Goal: Information Seeking & Learning: Learn about a topic

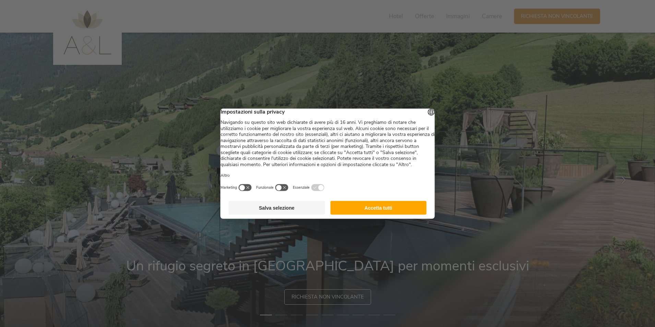
click at [377, 214] on button "Accetta tutti" at bounding box center [378, 208] width 96 height 14
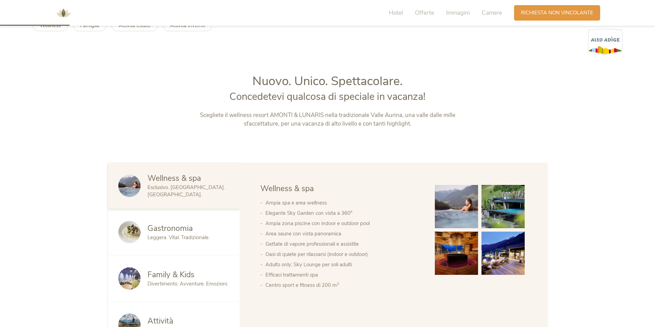
scroll to position [206, 0]
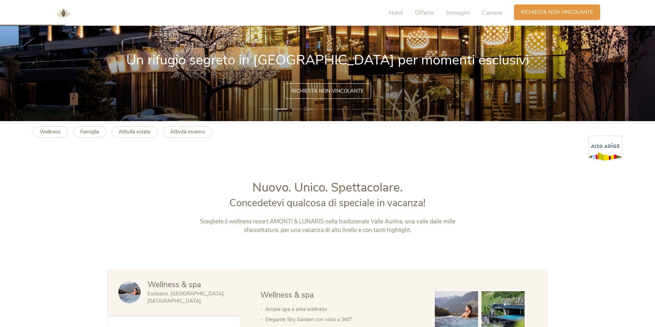
click at [551, 14] on span "Richiesta non vincolante" at bounding box center [557, 12] width 72 height 7
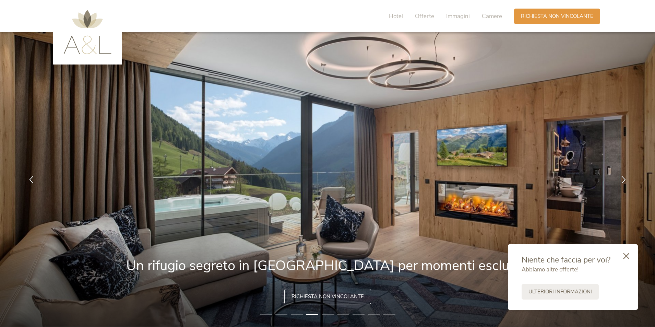
scroll to position [0, 0]
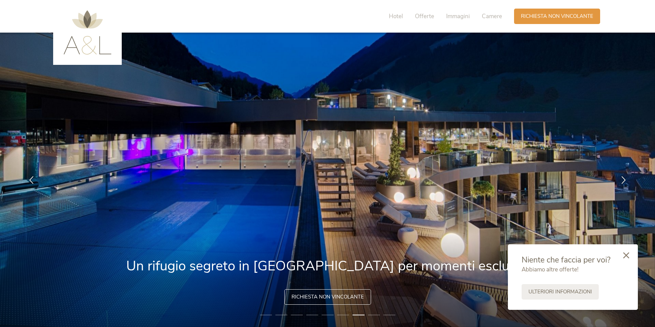
click at [628, 257] on icon at bounding box center [626, 255] width 6 height 6
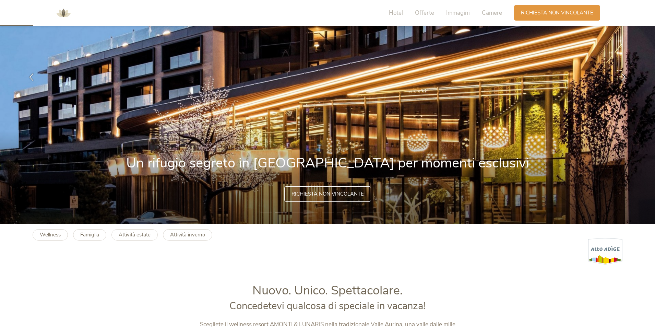
scroll to position [137, 0]
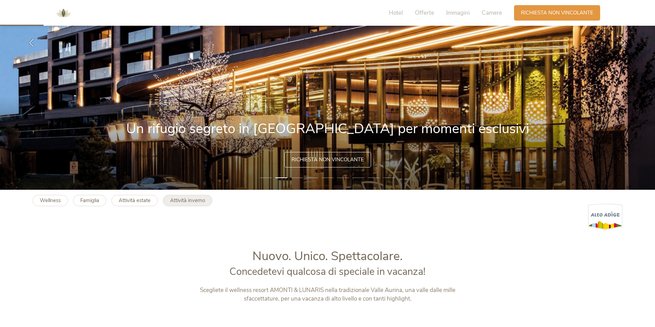
click at [193, 201] on b "Attività inverno" at bounding box center [187, 200] width 35 height 7
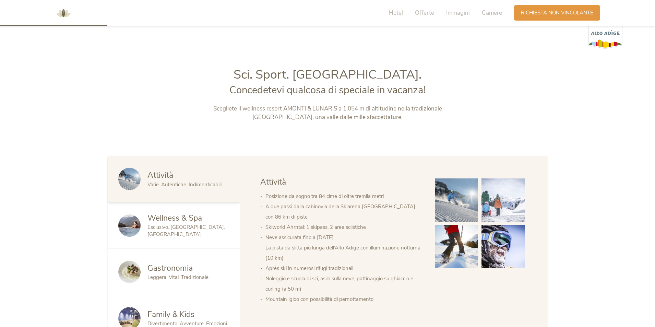
scroll to position [309, 0]
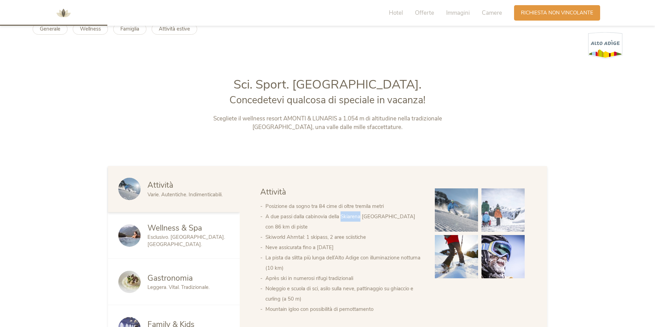
drag, startPoint x: 341, startPoint y: 218, endPoint x: 359, endPoint y: 217, distance: 18.9
click at [359, 217] on li "A due passi dalla cabinovia della Skiarena Klausberg con 86 km di piste" at bounding box center [344, 221] width 156 height 21
copy li "Skiarena"
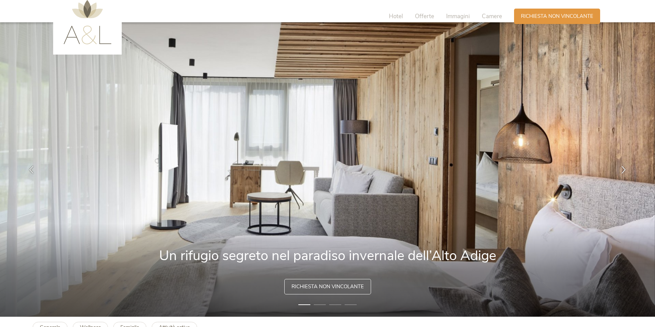
scroll to position [0, 0]
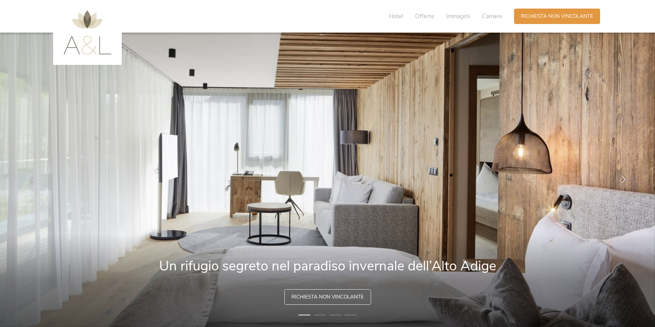
click at [626, 177] on icon at bounding box center [624, 179] width 8 height 8
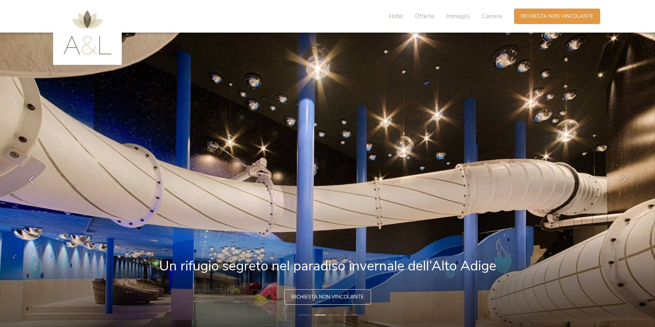
click at [626, 177] on icon at bounding box center [624, 179] width 8 height 8
click at [622, 179] on icon at bounding box center [624, 179] width 8 height 8
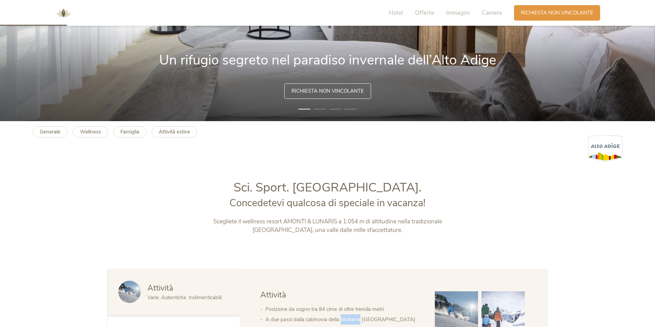
scroll to position [69, 0]
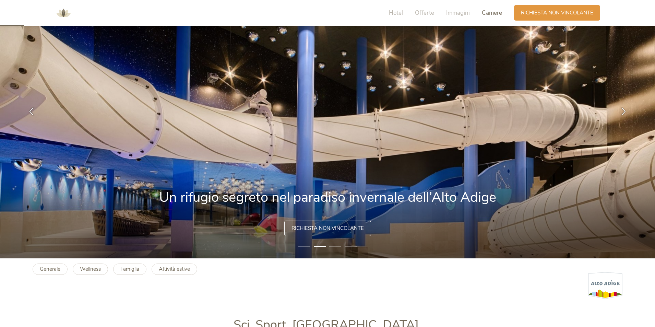
click at [487, 14] on span "Camere" at bounding box center [492, 13] width 20 height 8
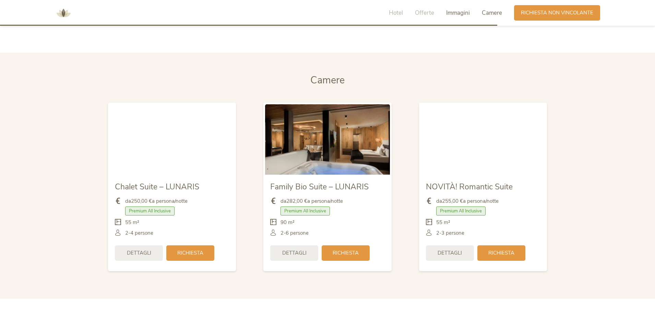
scroll to position [1463, 0]
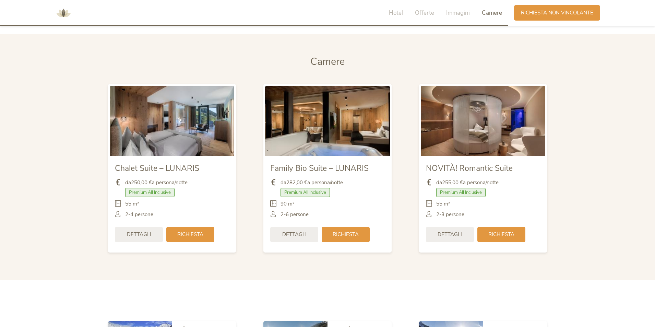
click at [200, 124] on img at bounding box center [172, 121] width 125 height 70
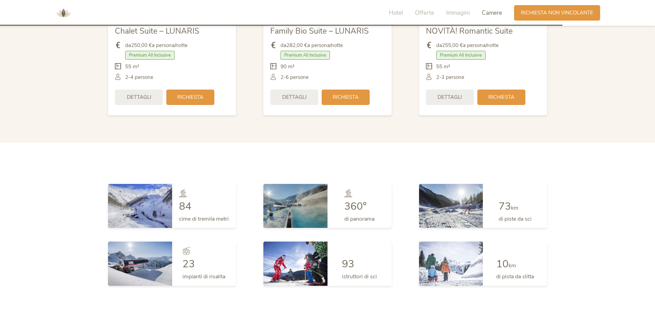
scroll to position [1668, 0]
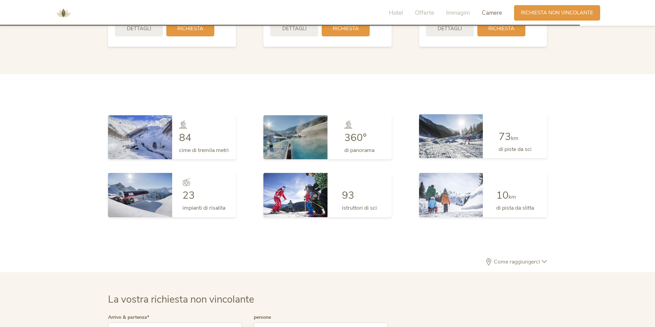
click at [509, 140] on span "73" at bounding box center [505, 137] width 12 height 14
click at [452, 135] on img at bounding box center [451, 136] width 64 height 44
click at [489, 140] on div "73 km di piste da sci" at bounding box center [515, 136] width 64 height 44
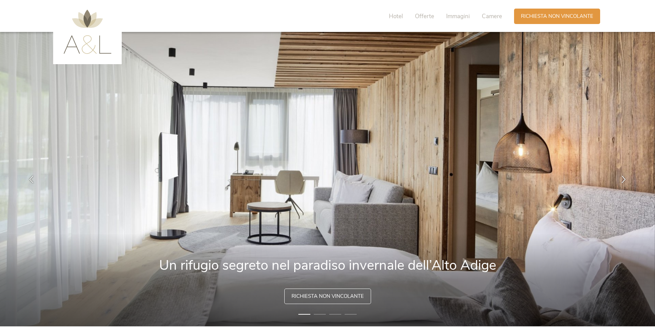
scroll to position [0, 0]
